Goal: Book appointment/travel/reservation

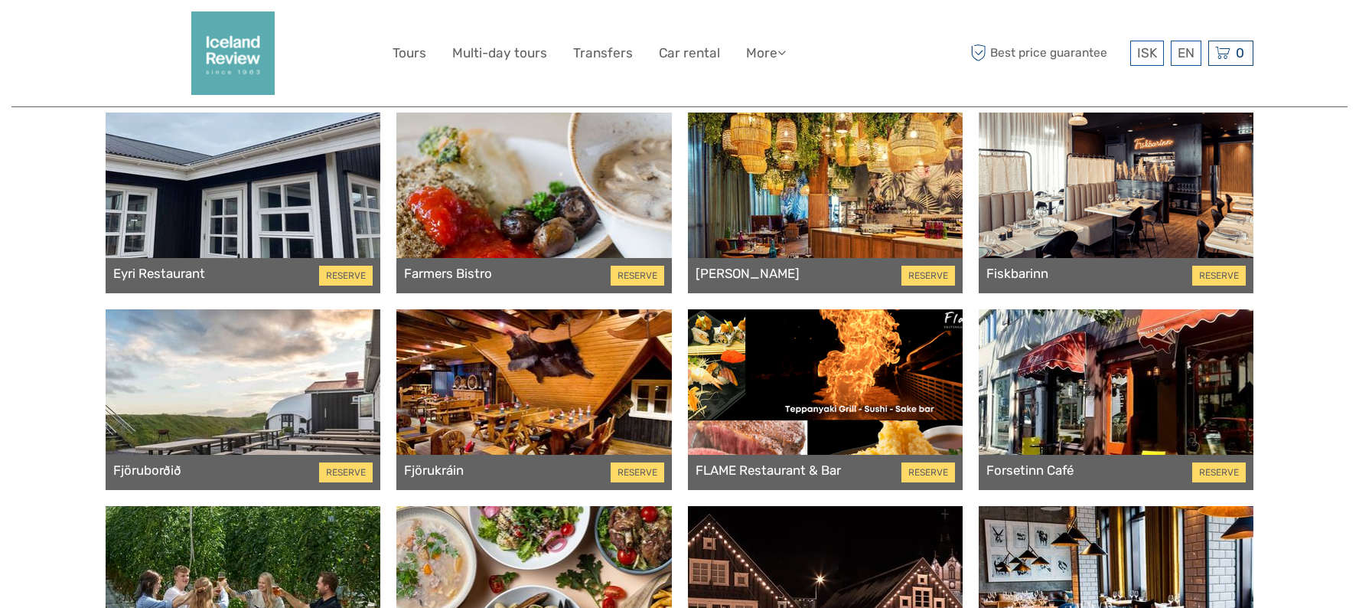
scroll to position [1913, 0]
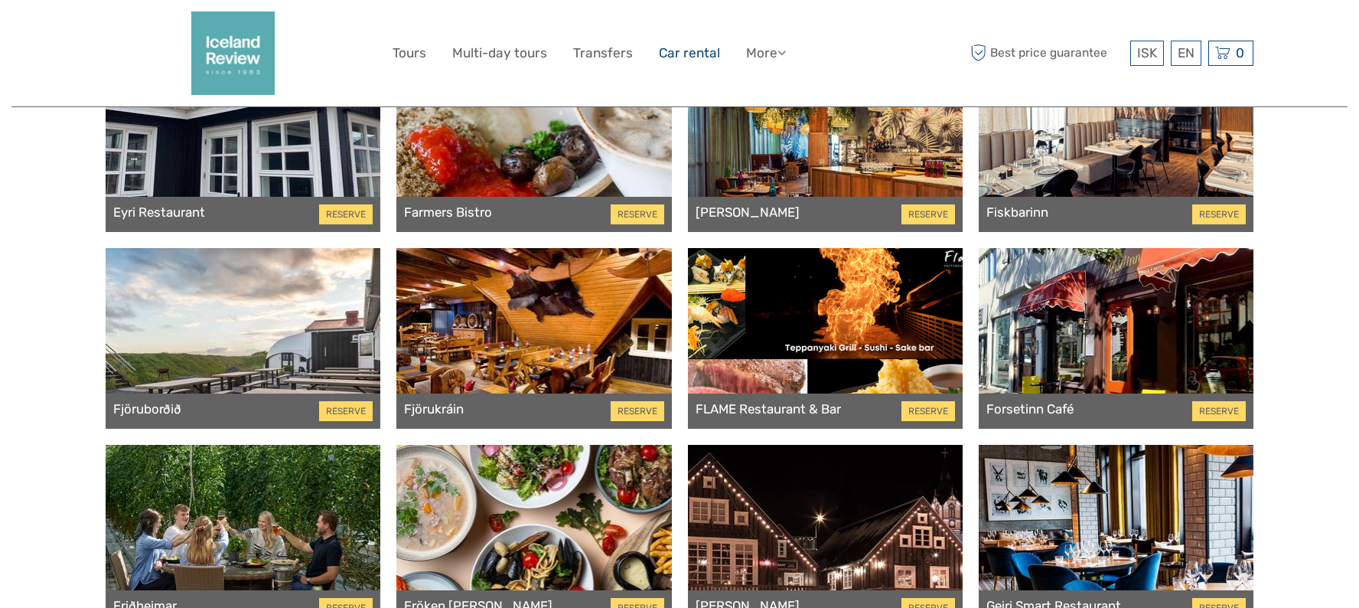
click at [700, 50] on link "Car rental" at bounding box center [689, 53] width 61 height 22
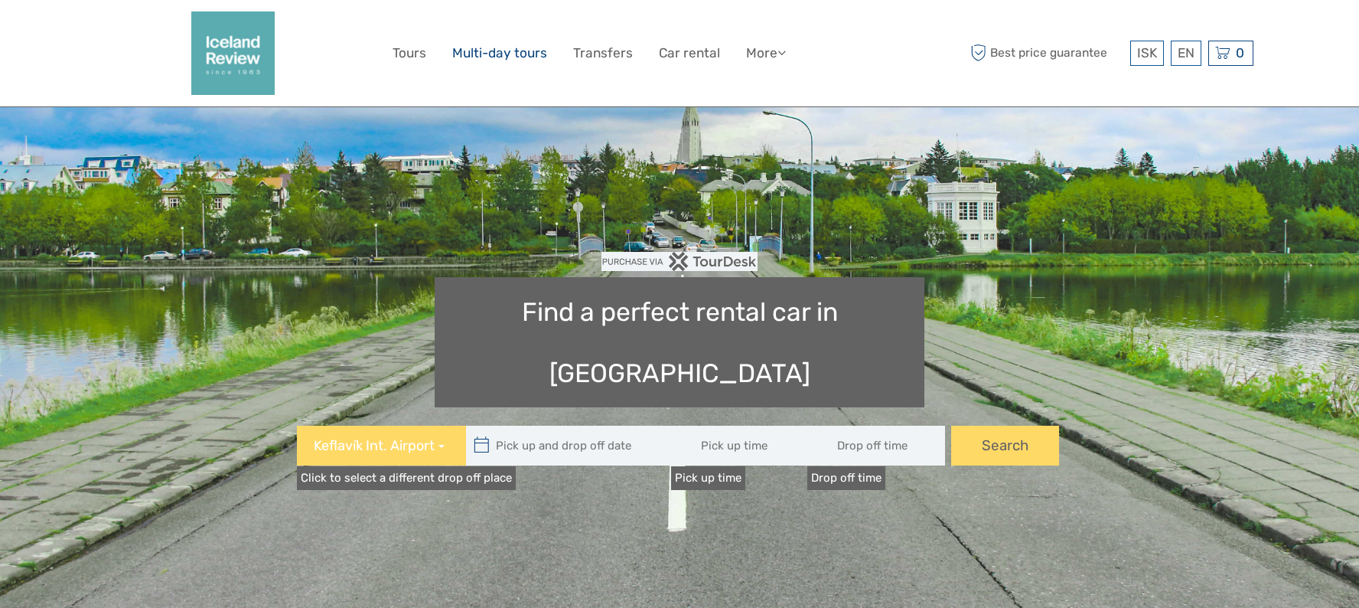
click at [520, 57] on link "Multi-day tours" at bounding box center [499, 53] width 95 height 22
click at [414, 54] on link "Tours" at bounding box center [410, 53] width 34 height 22
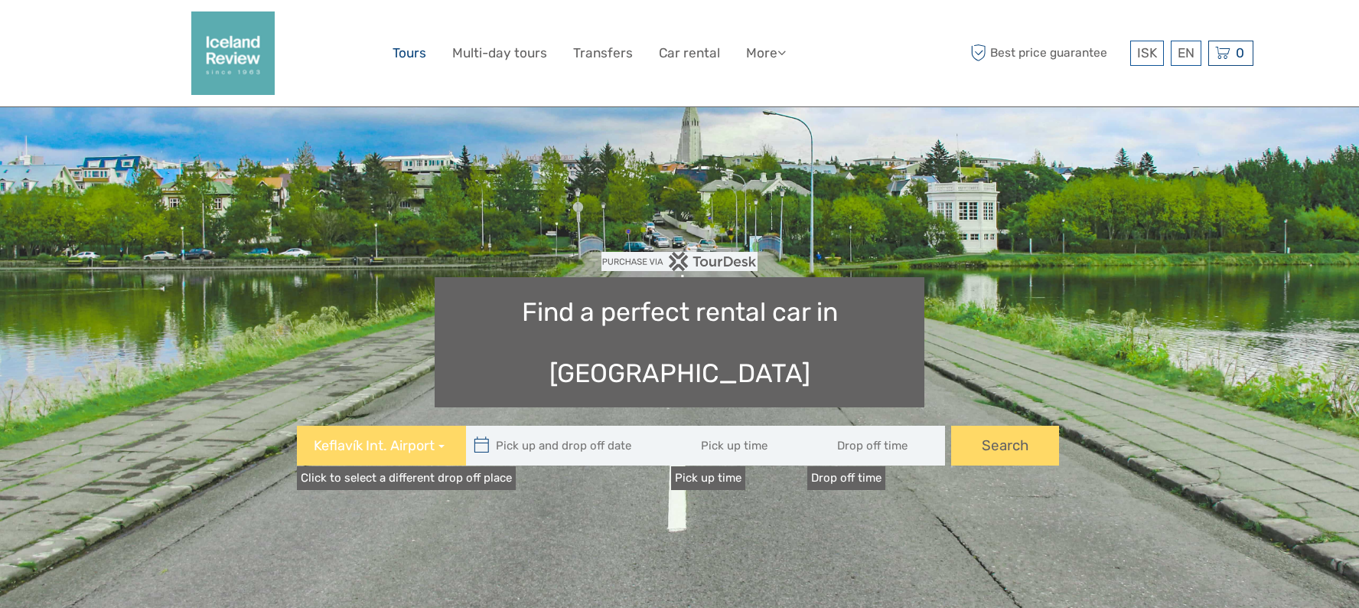
click at [420, 55] on link "Tours" at bounding box center [410, 53] width 34 height 22
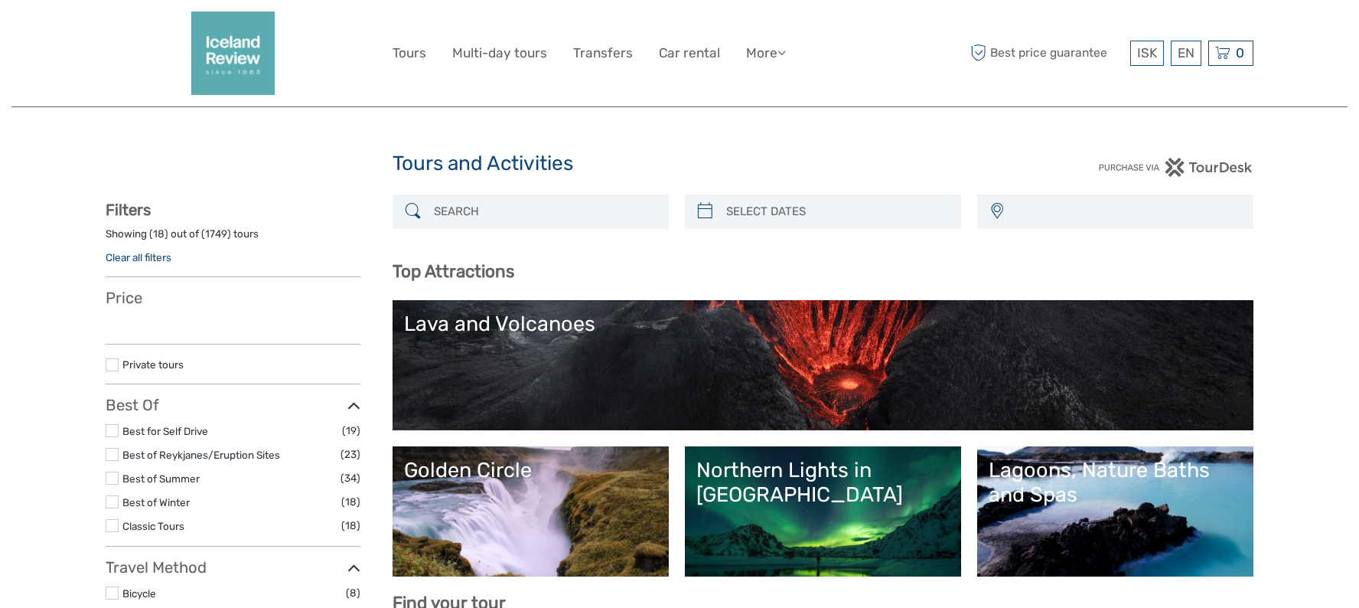
select select
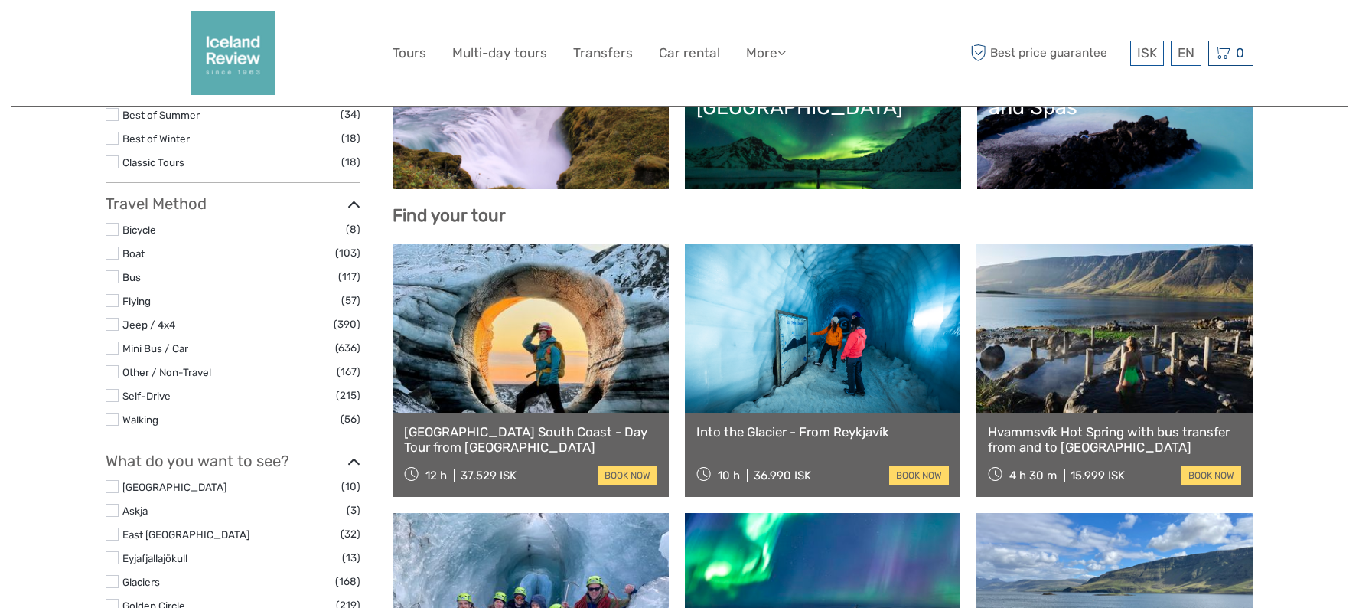
scroll to position [459, 0]
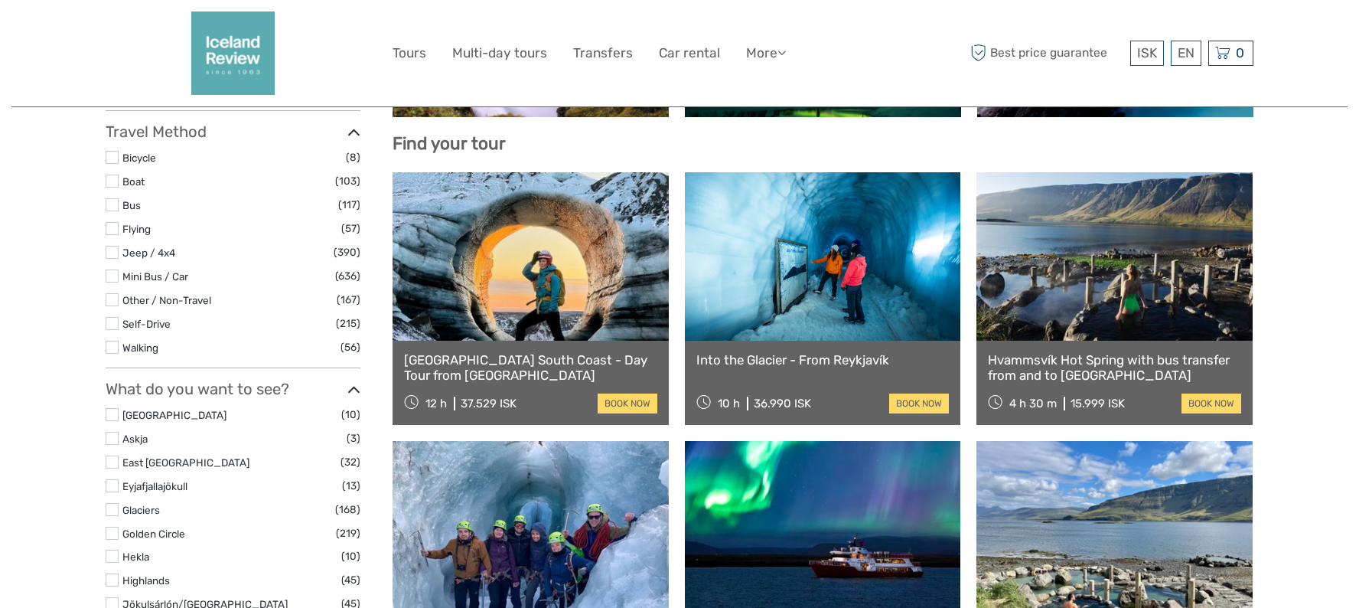
click at [500, 275] on link at bounding box center [531, 256] width 276 height 168
click at [615, 397] on link "book now" at bounding box center [628, 403] width 60 height 20
click at [610, 354] on link "[GEOGRAPHIC_DATA] South Coast - Day Tour from [GEOGRAPHIC_DATA]" at bounding box center [530, 367] width 253 height 31
click at [578, 365] on link "[GEOGRAPHIC_DATA] South Coast - Day Tour from [GEOGRAPHIC_DATA]" at bounding box center [530, 367] width 253 height 31
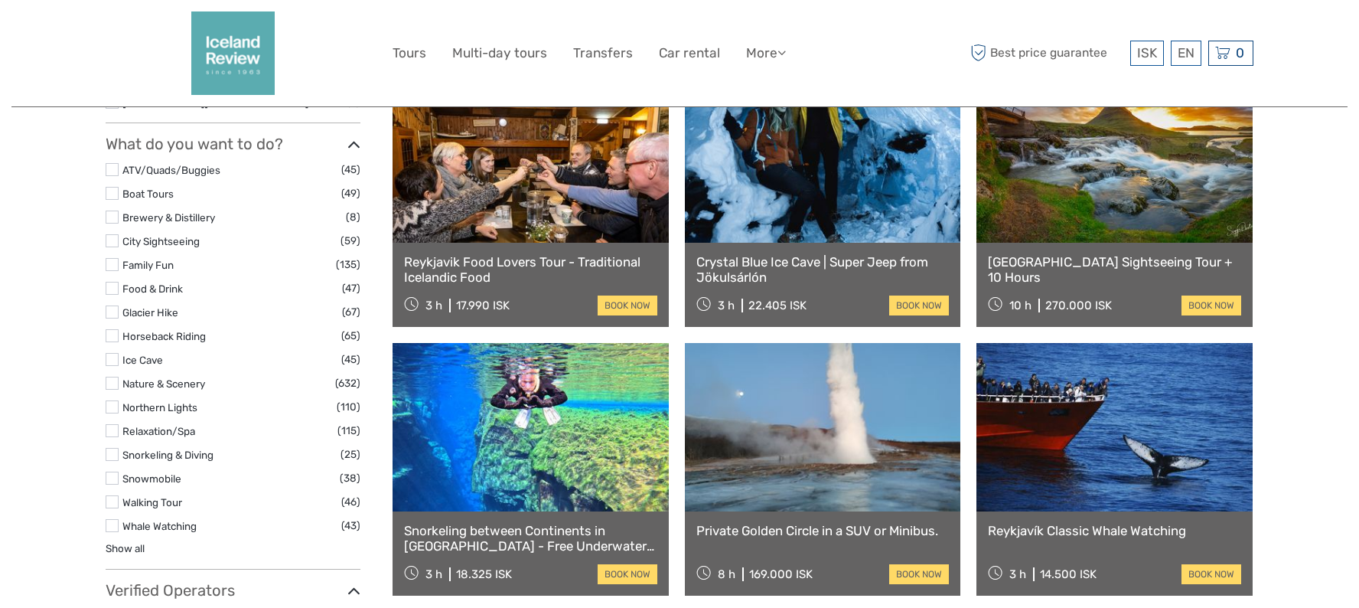
scroll to position [1377, 0]
